Goal: Task Accomplishment & Management: Manage account settings

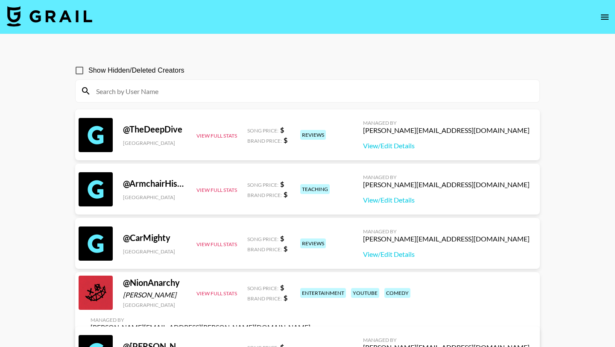
click at [54, 18] on img at bounding box center [49, 16] width 85 height 21
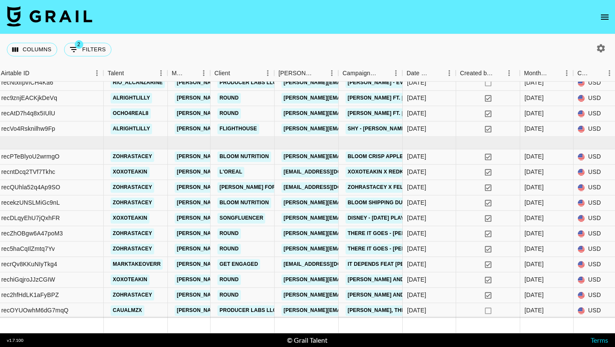
scroll to position [584, 58]
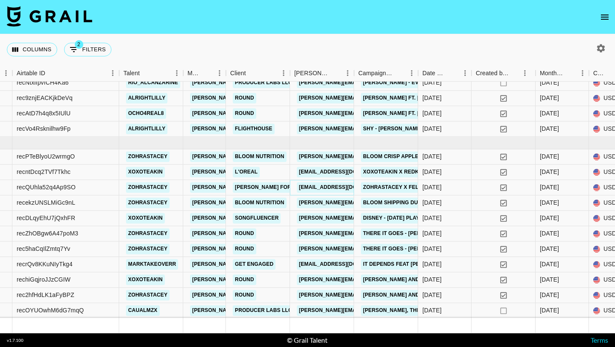
click at [315, 187] on link "maryam.felor@yahoo.com" at bounding box center [345, 187] width 96 height 11
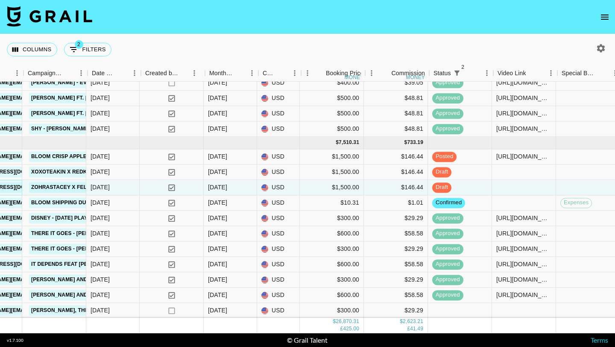
scroll to position [584, 393]
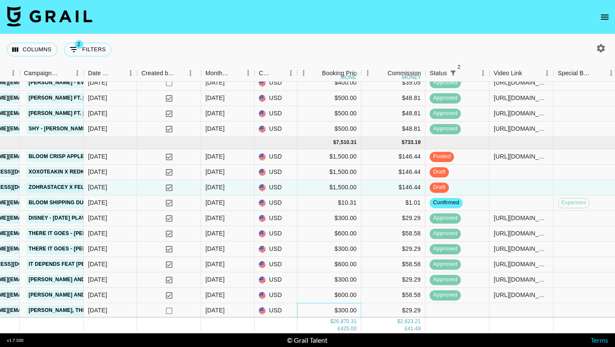
click at [298, 308] on div "$300.00" at bounding box center [329, 310] width 64 height 15
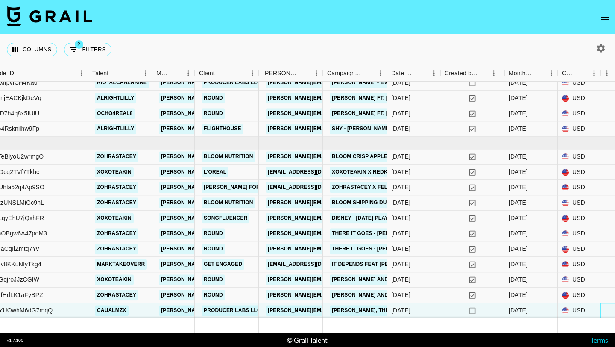
scroll to position [584, 83]
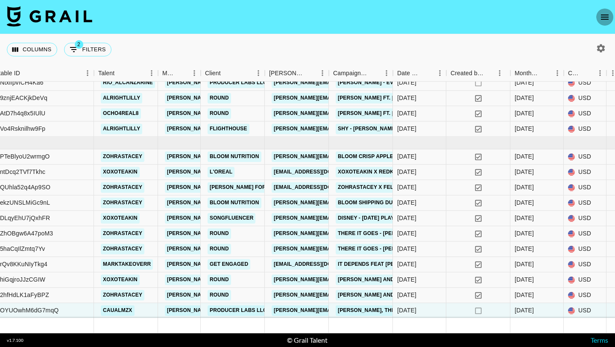
click at [598, 16] on button "open drawer" at bounding box center [604, 17] width 17 height 17
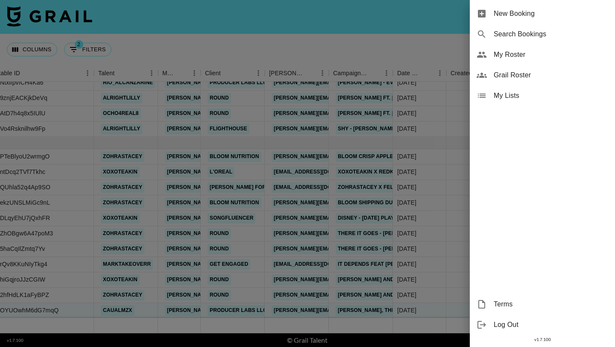
click at [506, 55] on span "My Roster" at bounding box center [551, 55] width 114 height 10
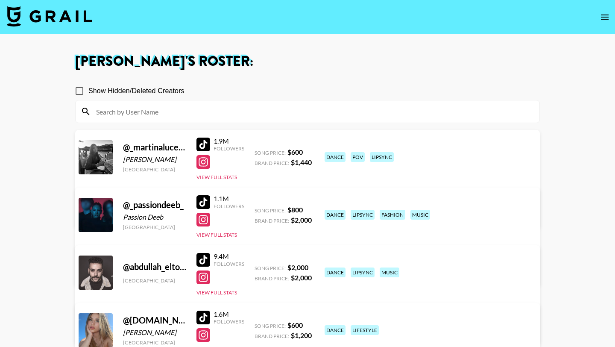
click at [288, 108] on input at bounding box center [312, 112] width 443 height 14
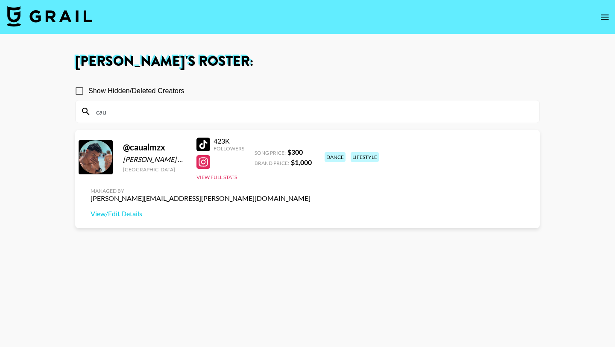
type input "cau"
click at [144, 116] on input "cau" at bounding box center [312, 112] width 443 height 14
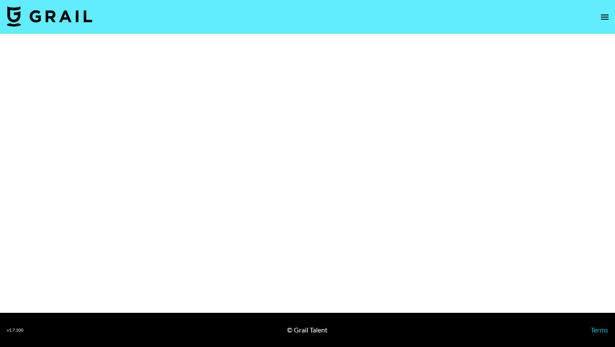
select select "Brand"
